Goal: Task Accomplishment & Management: Manage account settings

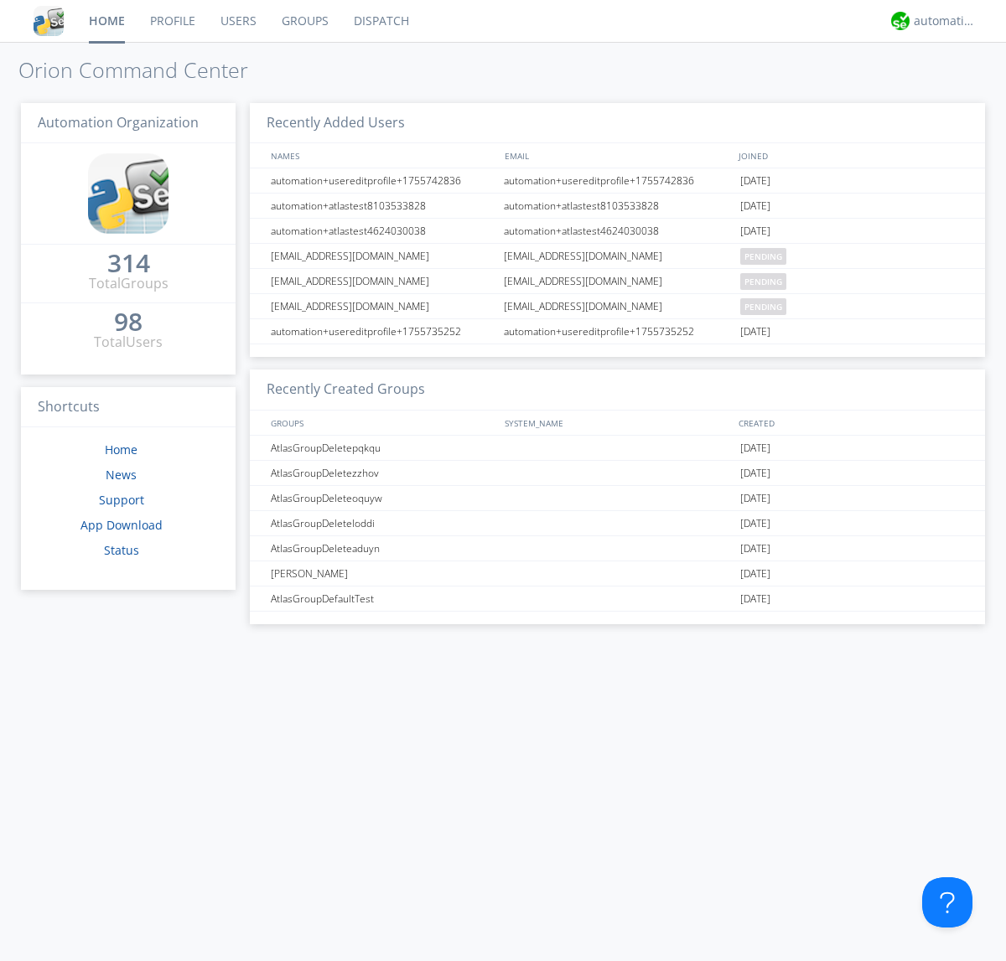
click at [237, 21] on link "Users" at bounding box center [238, 21] width 61 height 42
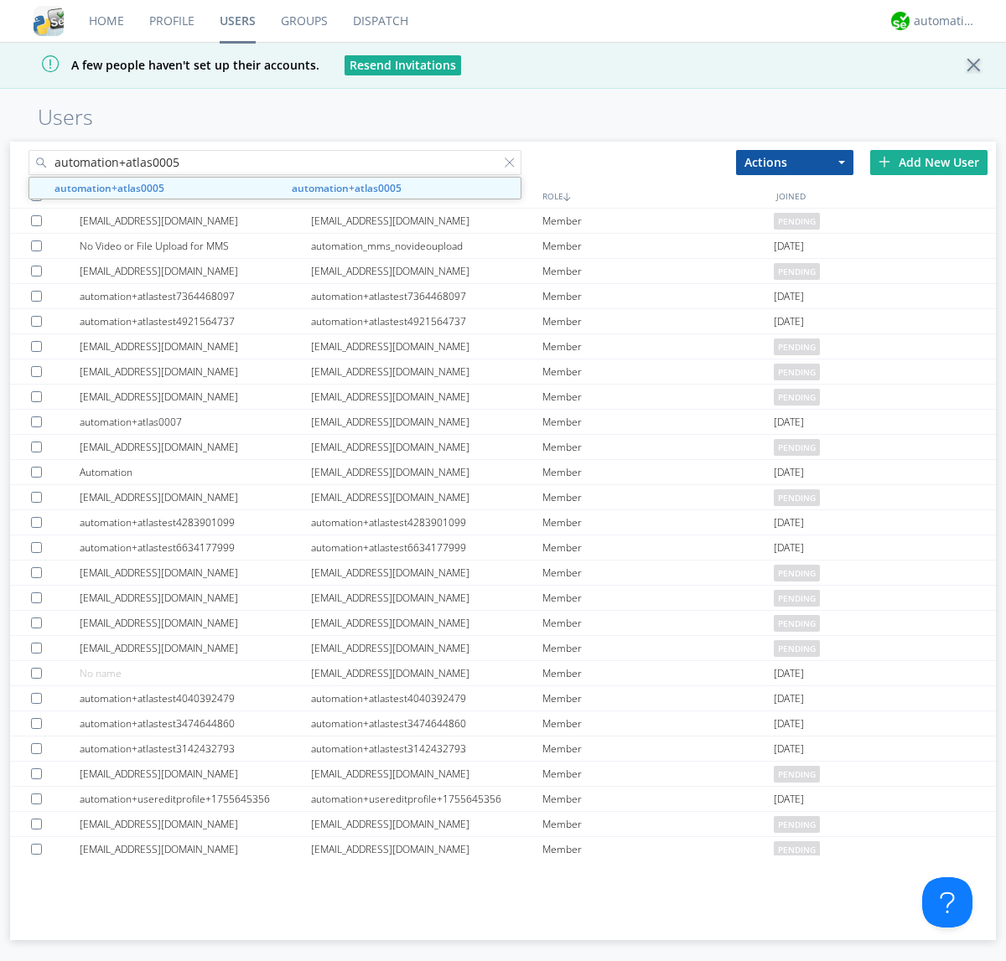
type input "automation+atlas0005"
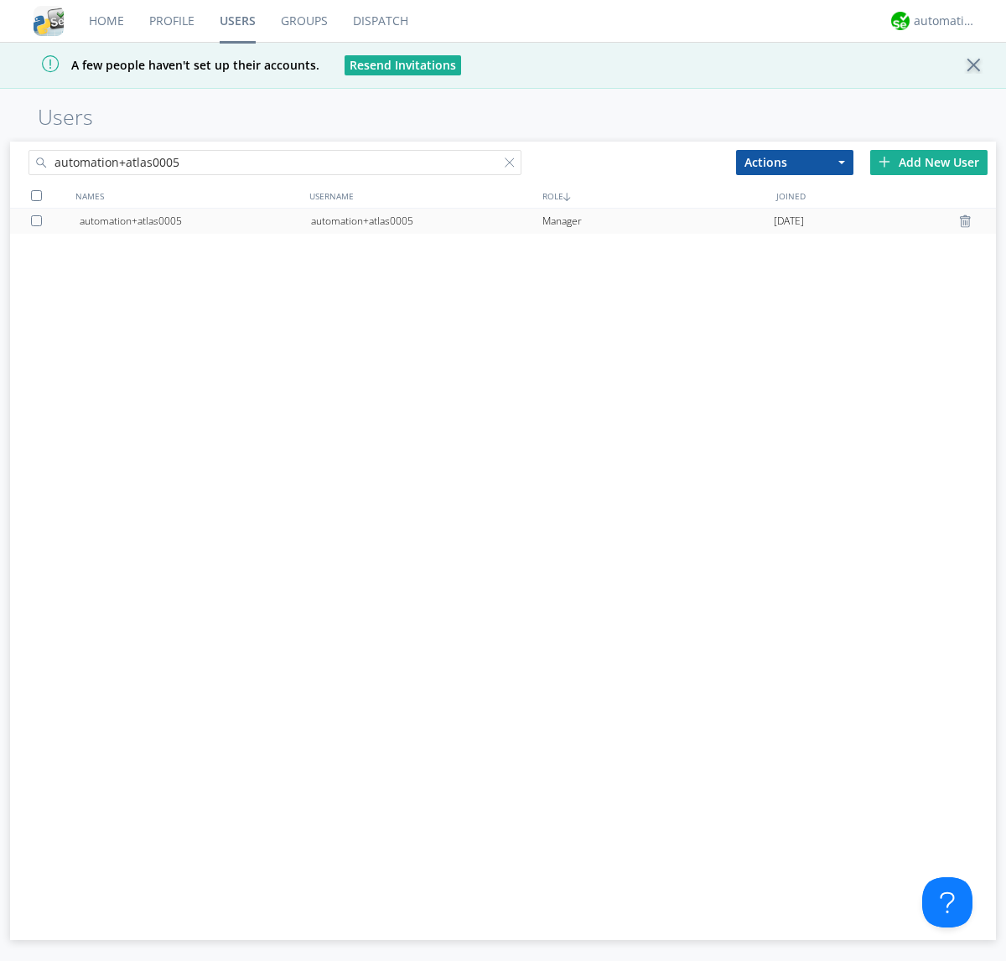
click at [426, 220] on div "automation+atlas0005" at bounding box center [426, 221] width 231 height 25
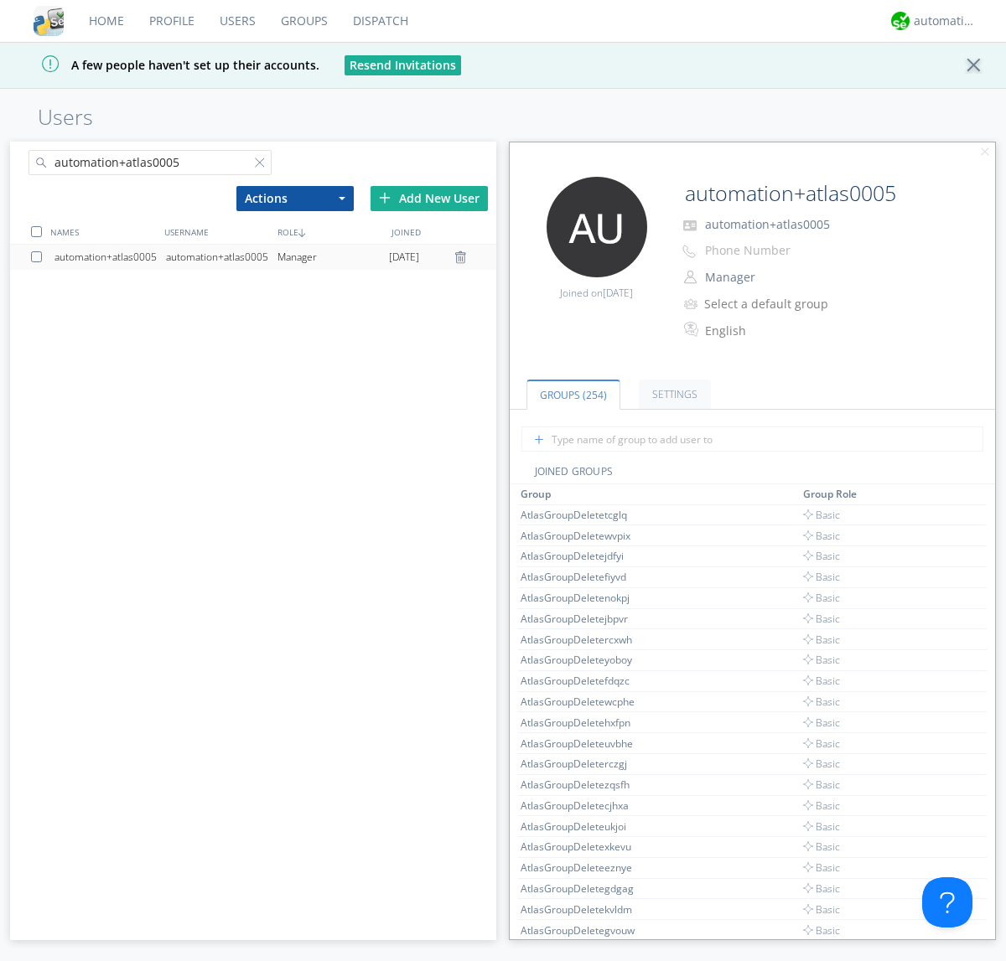
click at [672, 394] on link "Settings" at bounding box center [675, 394] width 72 height 29
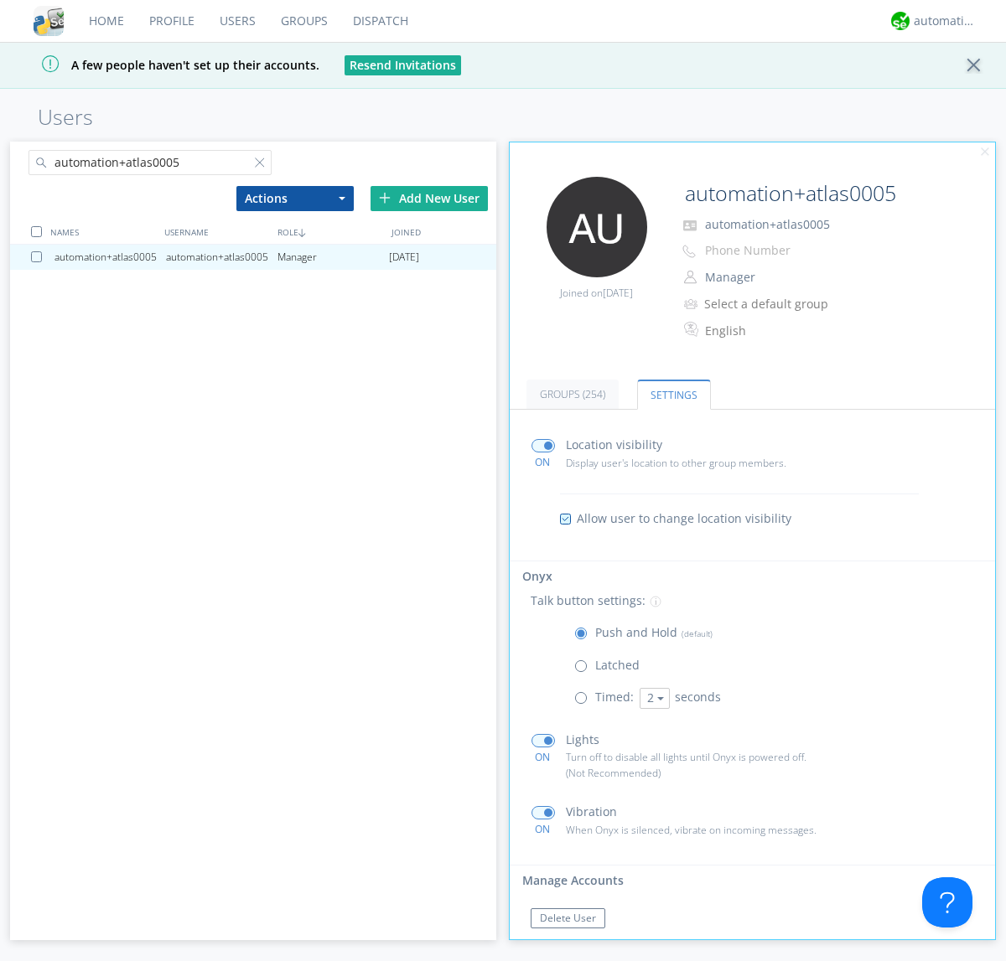
click at [584, 670] on span at bounding box center [584, 670] width 21 height 21
click at [0, 0] on input "radio" at bounding box center [0, 0] width 0 height 0
click at [584, 637] on span at bounding box center [584, 637] width 21 height 21
click at [0, 0] on input "radio" at bounding box center [0, 0] width 0 height 0
click at [940, 21] on div "automation+atlas" at bounding box center [945, 21] width 63 height 17
